Goal: Check status: Check status

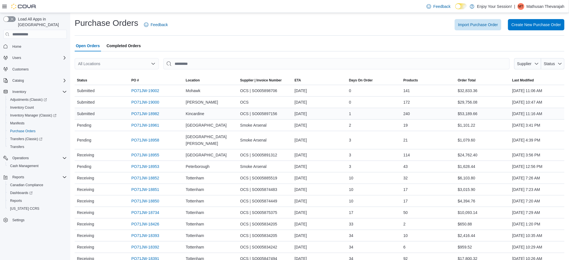
click at [193, 111] on span "Kincardine" at bounding box center [195, 113] width 19 height 7
click at [214, 112] on div "Kincardine" at bounding box center [210, 113] width 54 height 11
click at [129, 47] on span "Completed Orders" at bounding box center [124, 45] width 34 height 11
